Goal: Transaction & Acquisition: Purchase product/service

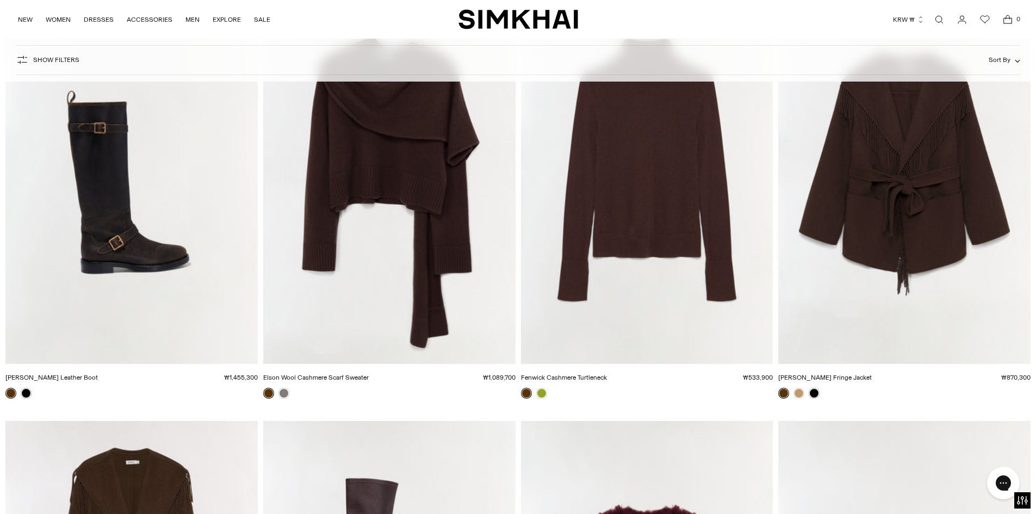
click at [995, 393] on div at bounding box center [904, 393] width 252 height 11
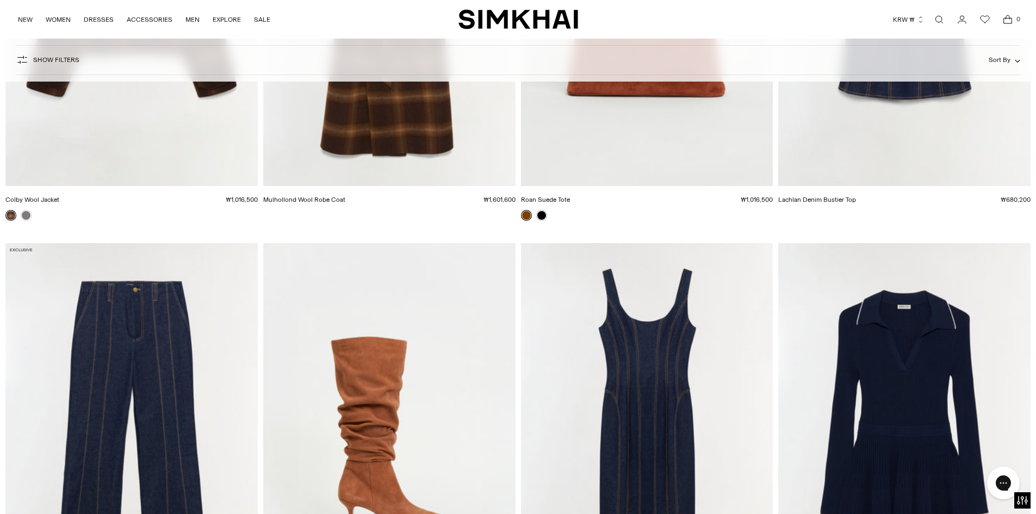
scroll to position [12619, 0]
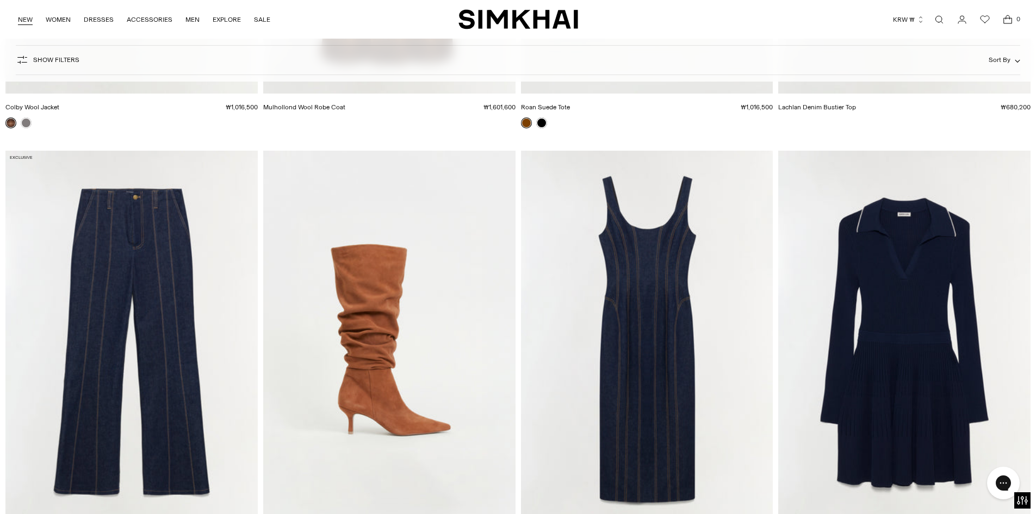
click at [25, 23] on link "NEW" at bounding box center [25, 20] width 15 height 24
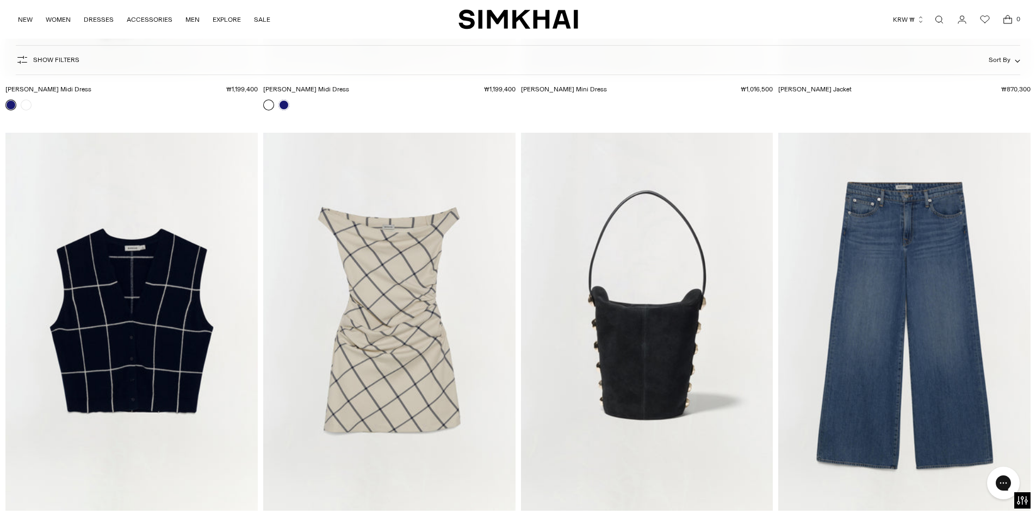
scroll to position [20126, 0]
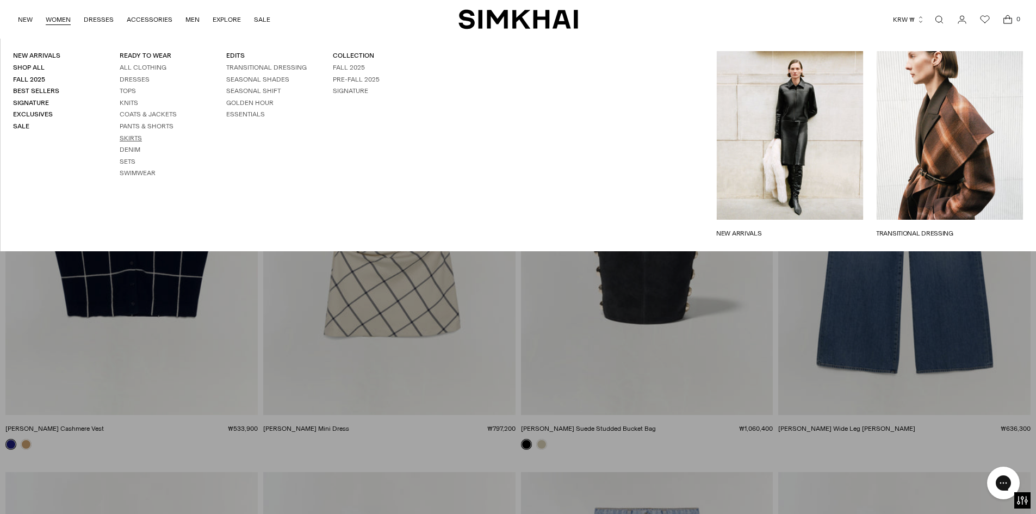
click at [135, 136] on link "Skirts" at bounding box center [131, 138] width 22 height 8
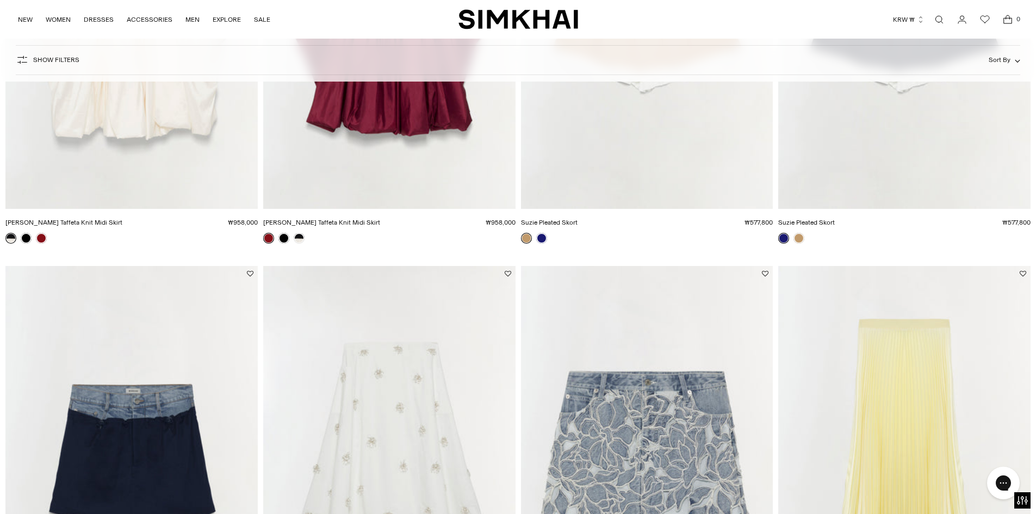
scroll to position [1795, 0]
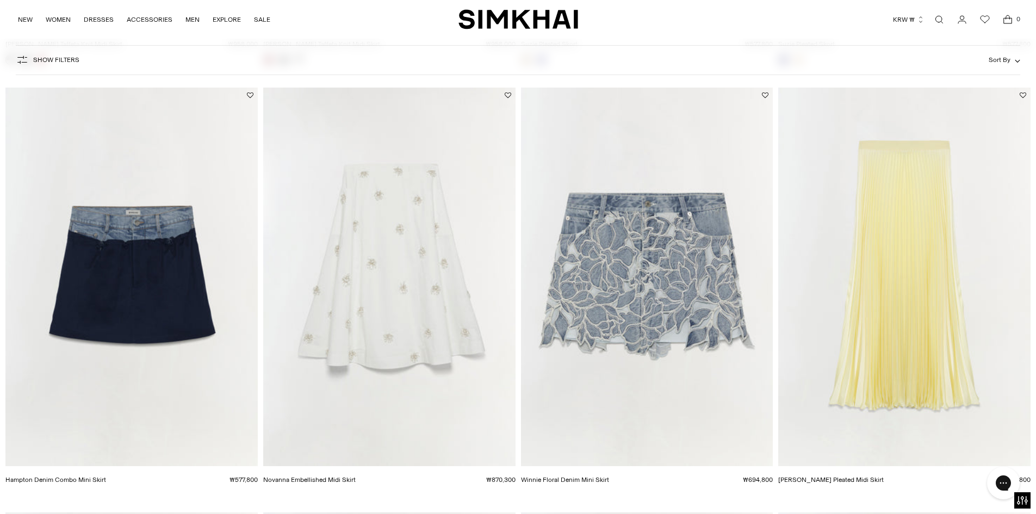
click at [0, 0] on img "Novanna Embellished Midi Skirt" at bounding box center [0, 0] width 0 height 0
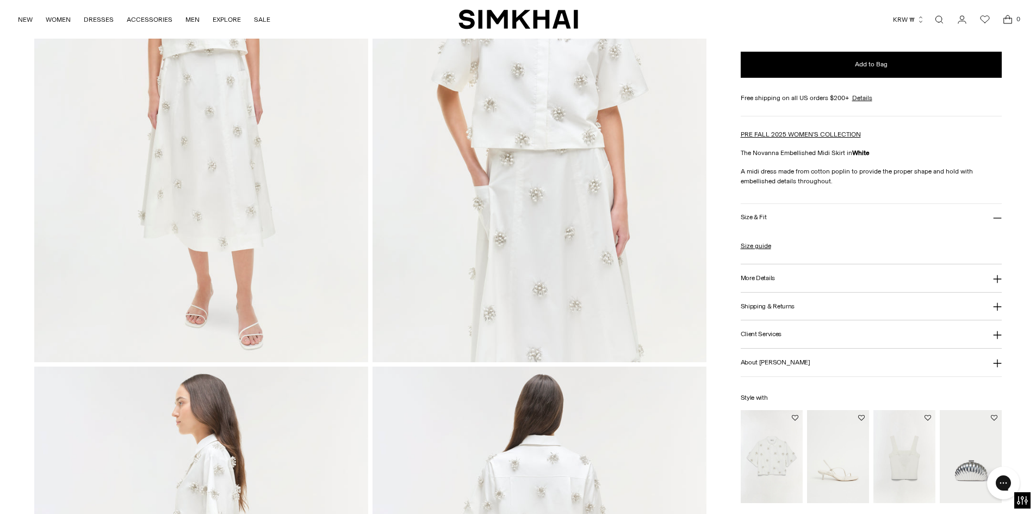
scroll to position [109, 0]
